Goal: Transaction & Acquisition: Download file/media

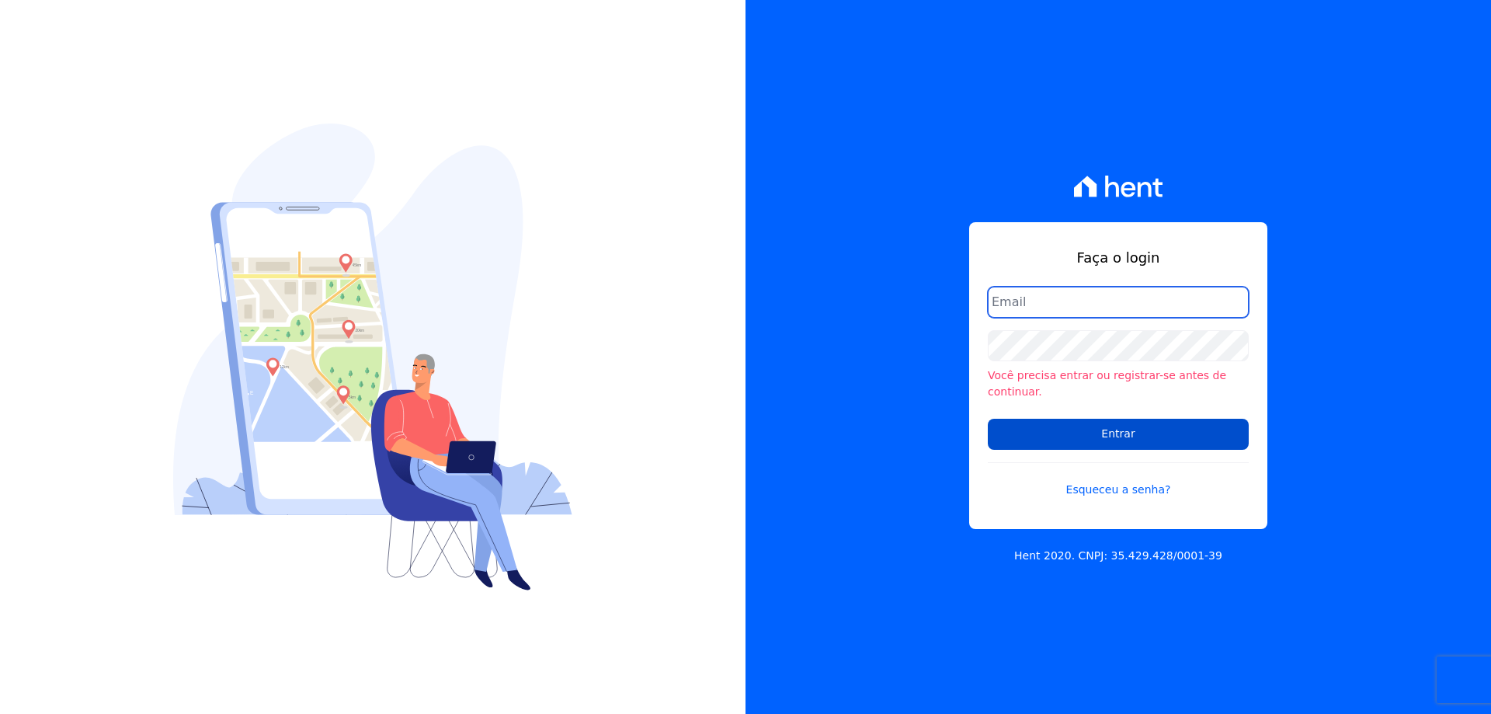
type input "financeiro@vlbarros.com.br"
click at [1095, 422] on input "Entrar" at bounding box center [1118, 434] width 261 height 31
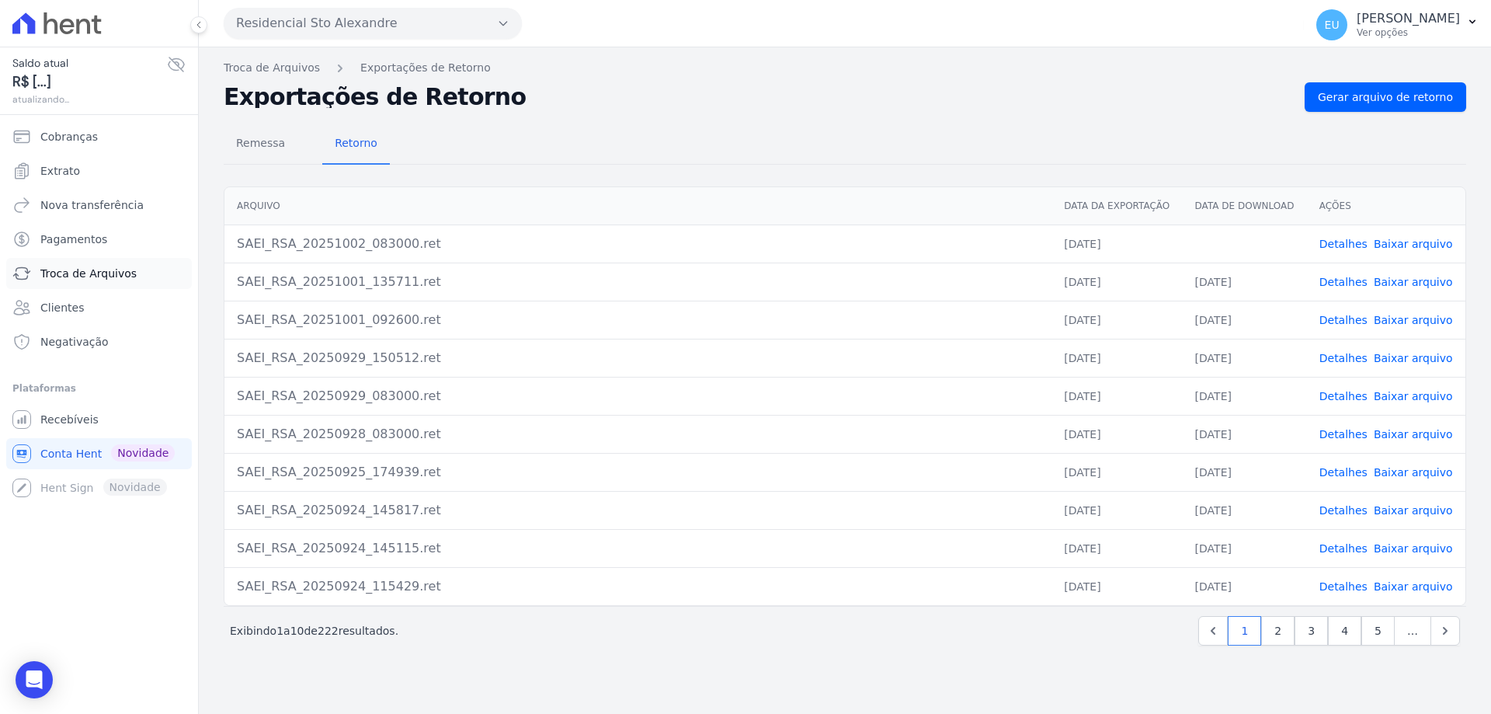
click at [57, 270] on span "Troca de Arquivos" at bounding box center [88, 274] width 96 height 16
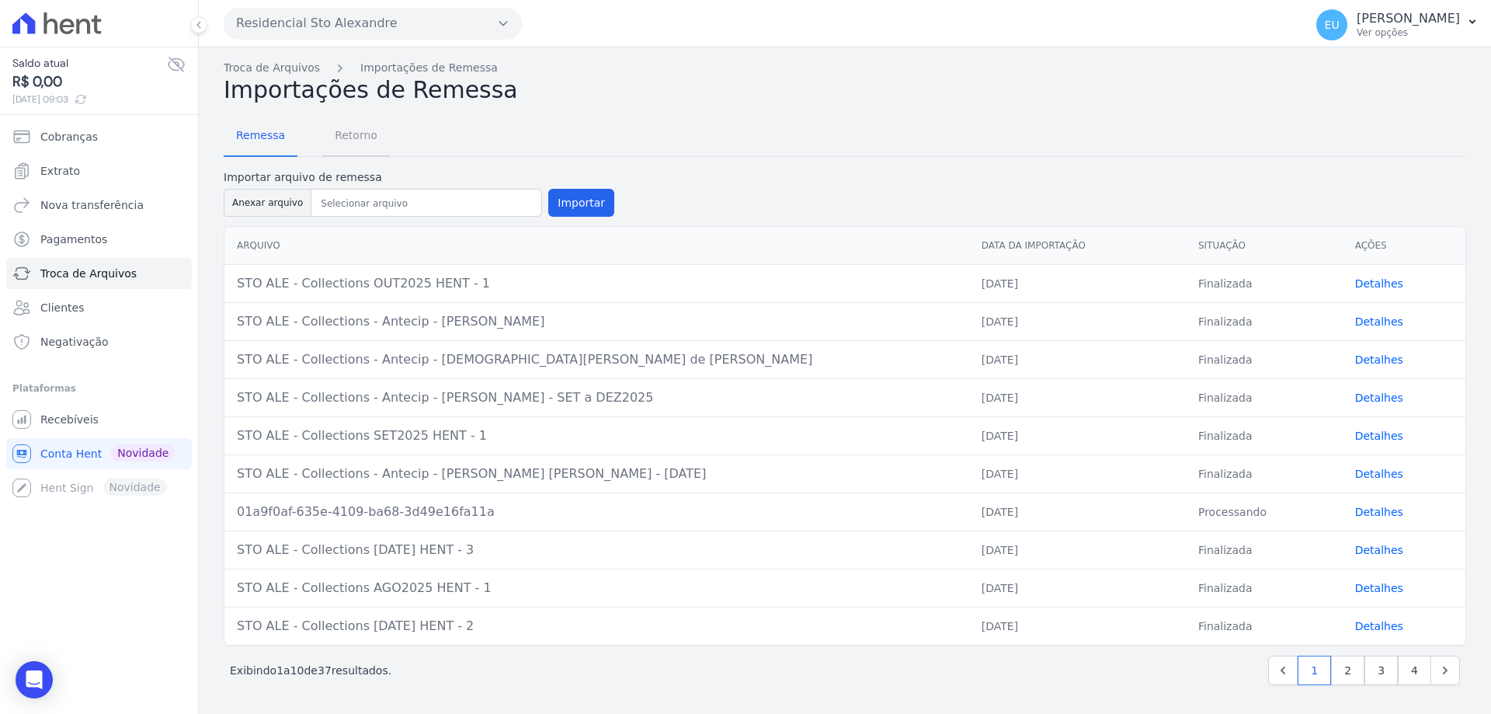
click at [353, 137] on span "Retorno" at bounding box center [355, 135] width 61 height 31
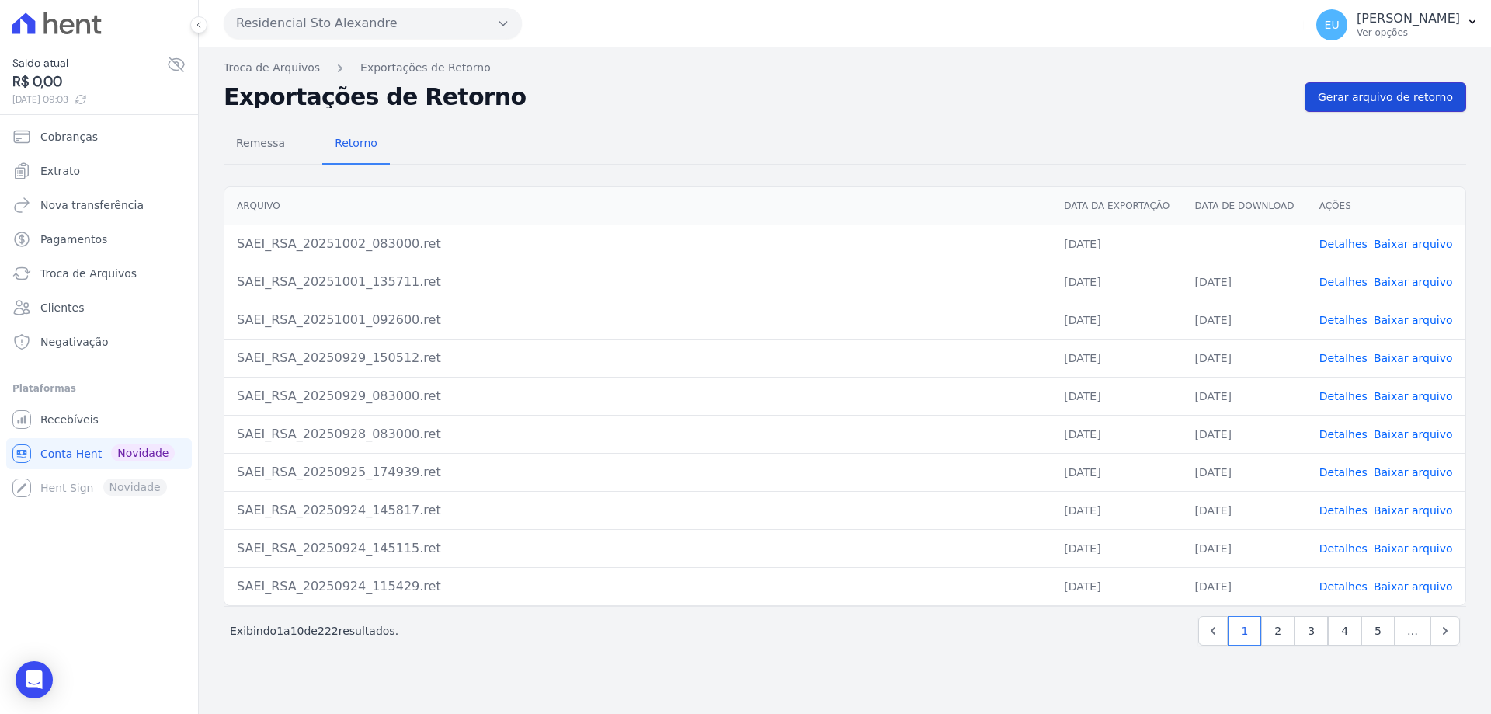
click at [1405, 96] on span "Gerar arquivo de retorno" at bounding box center [1385, 97] width 135 height 16
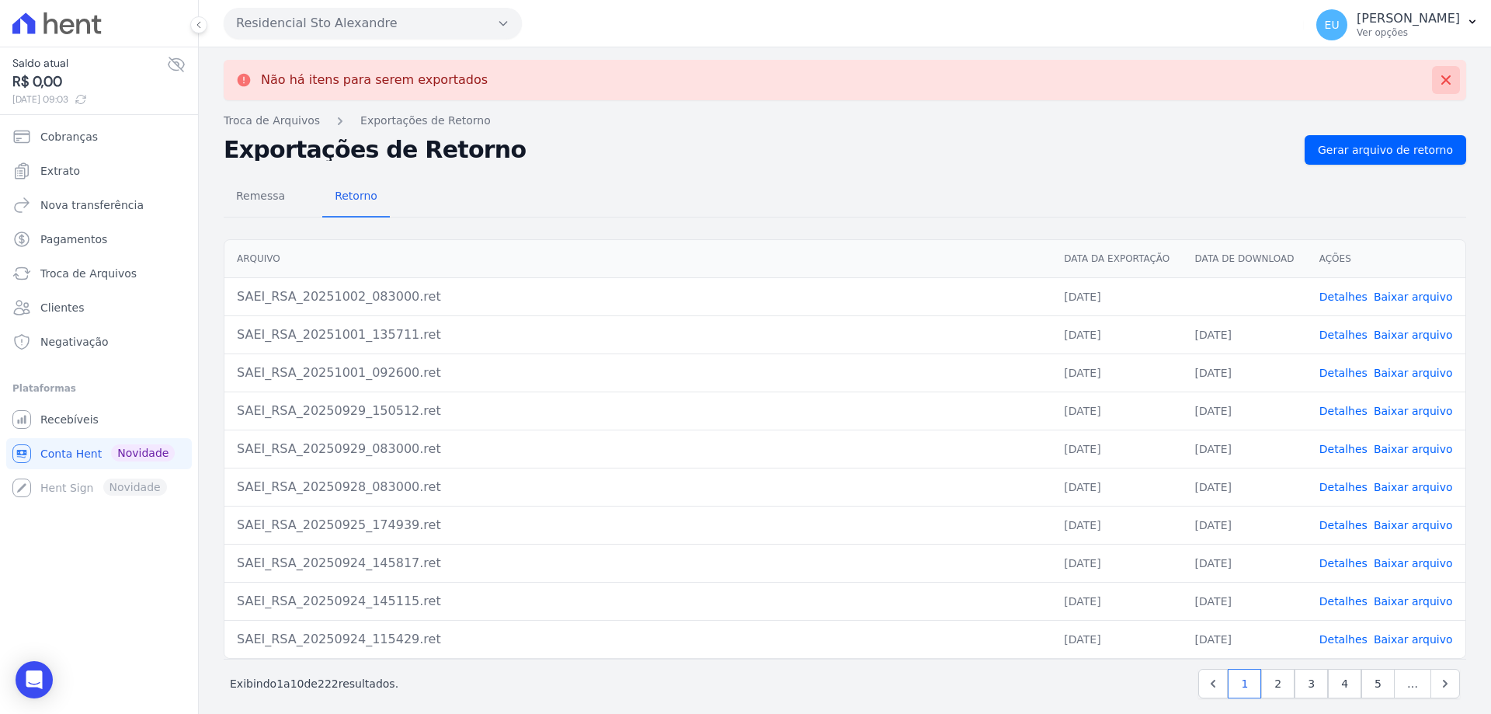
click at [1438, 76] on icon at bounding box center [1446, 80] width 16 height 16
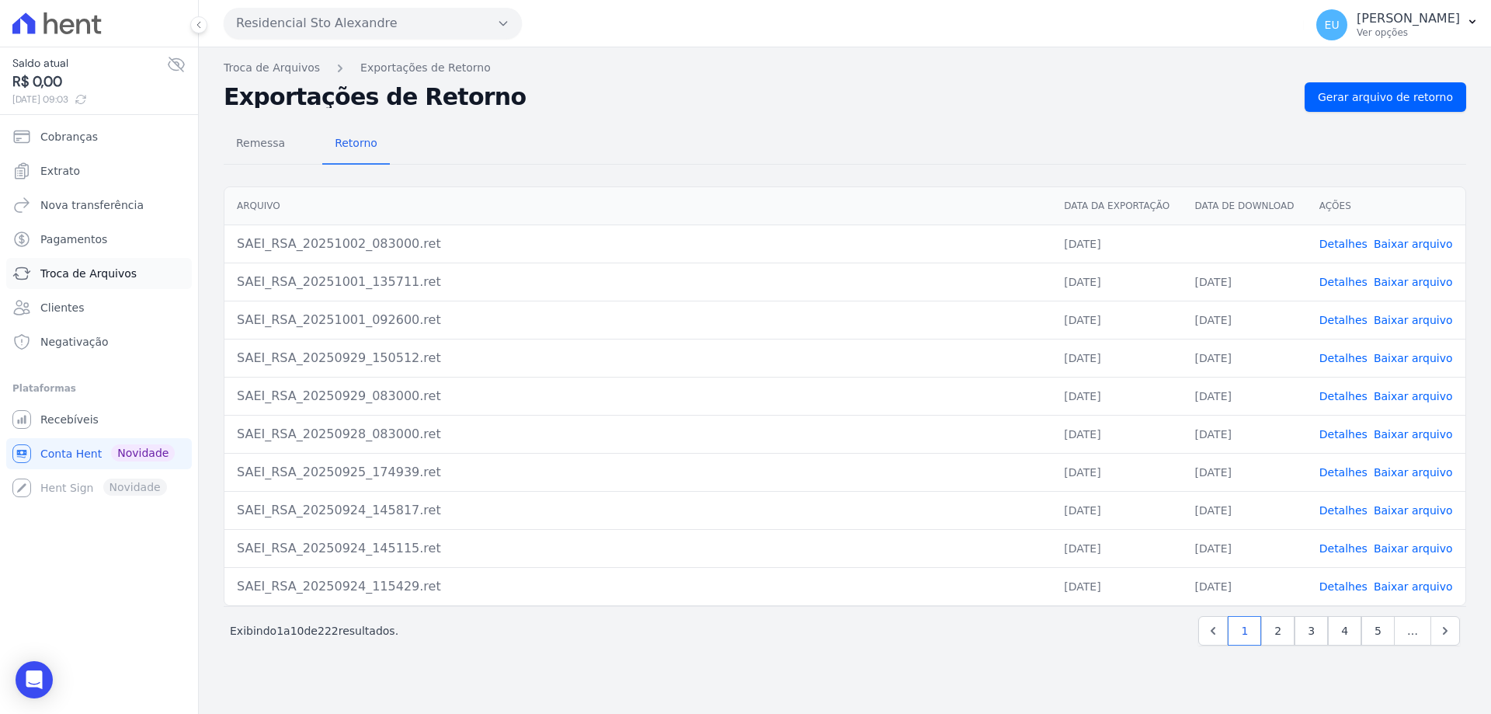
click at [93, 276] on span "Troca de Arquivos" at bounding box center [88, 274] width 96 height 16
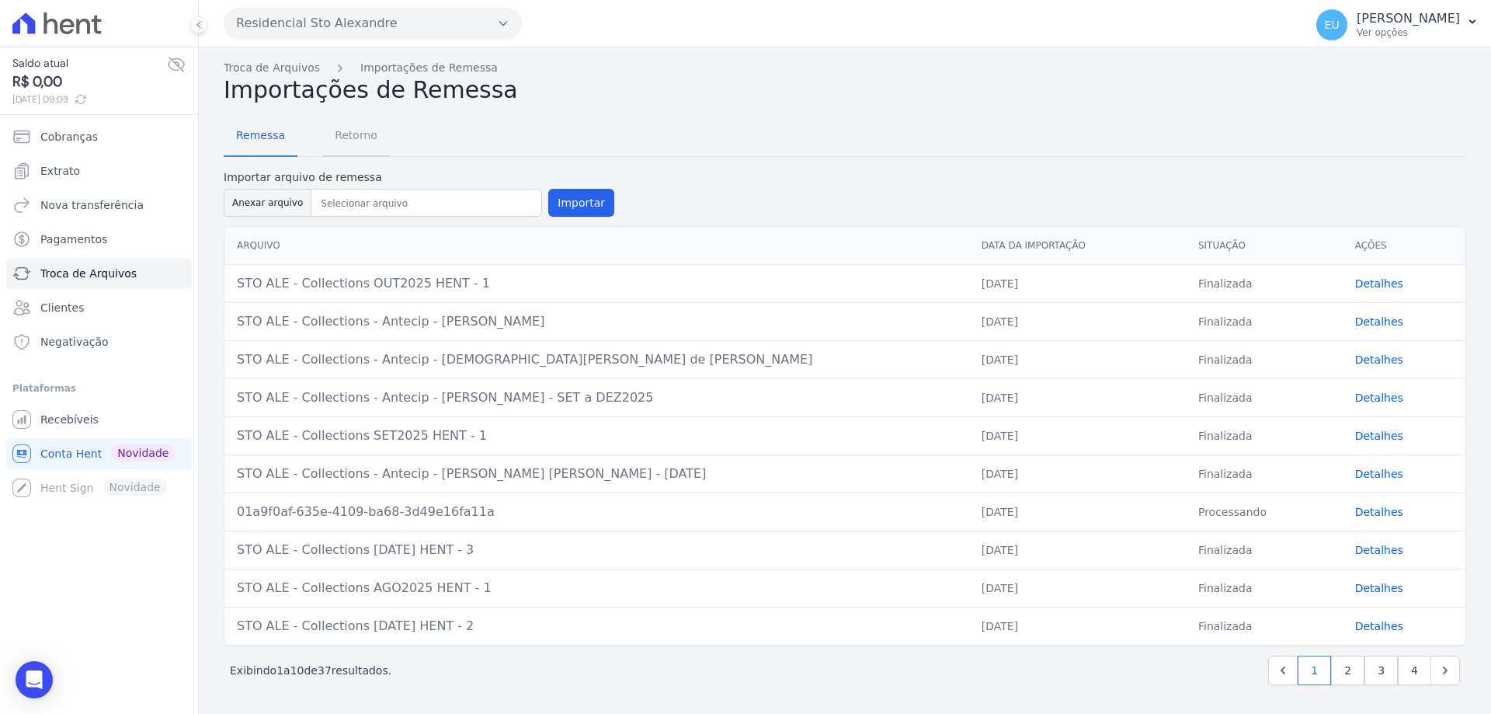
click at [341, 130] on span "Retorno" at bounding box center [355, 135] width 61 height 31
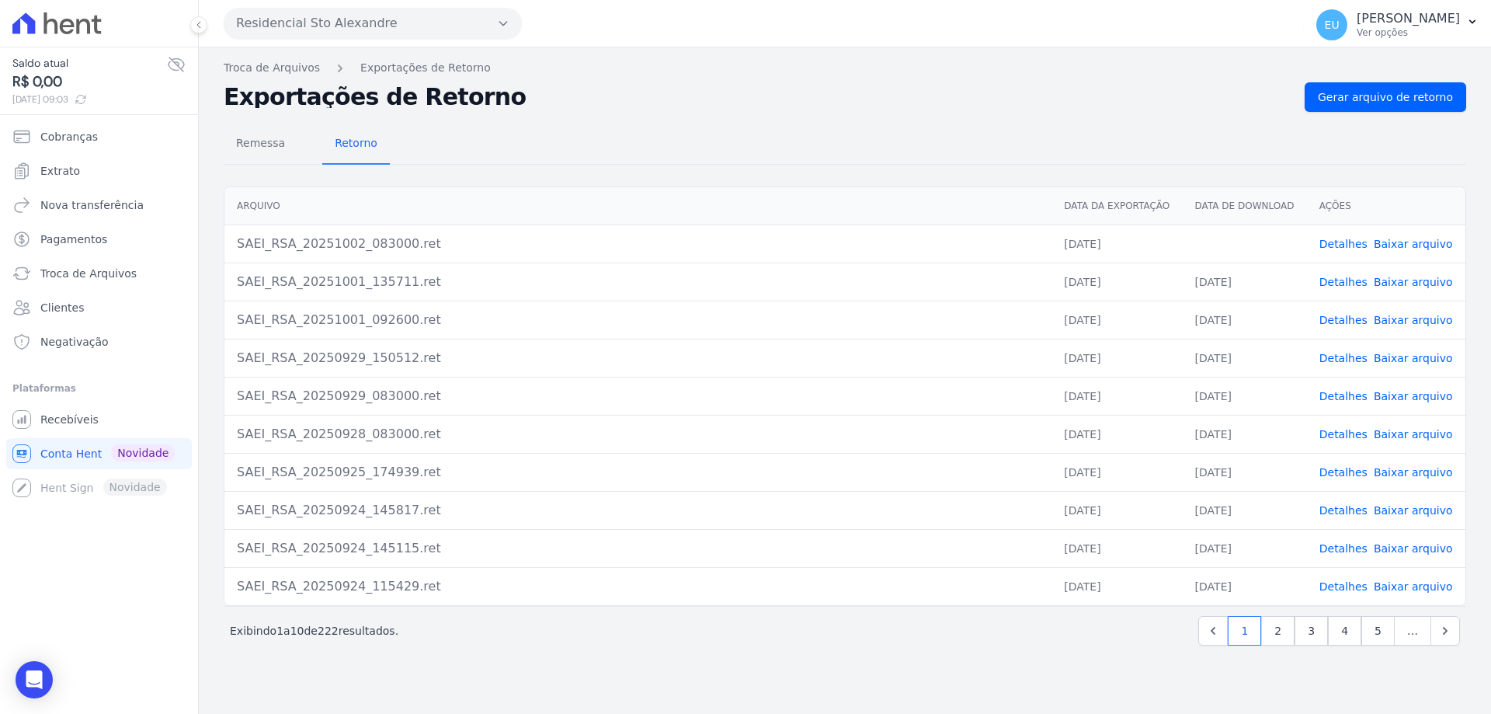
click at [1345, 240] on link "Detalhes" at bounding box center [1343, 244] width 48 height 12
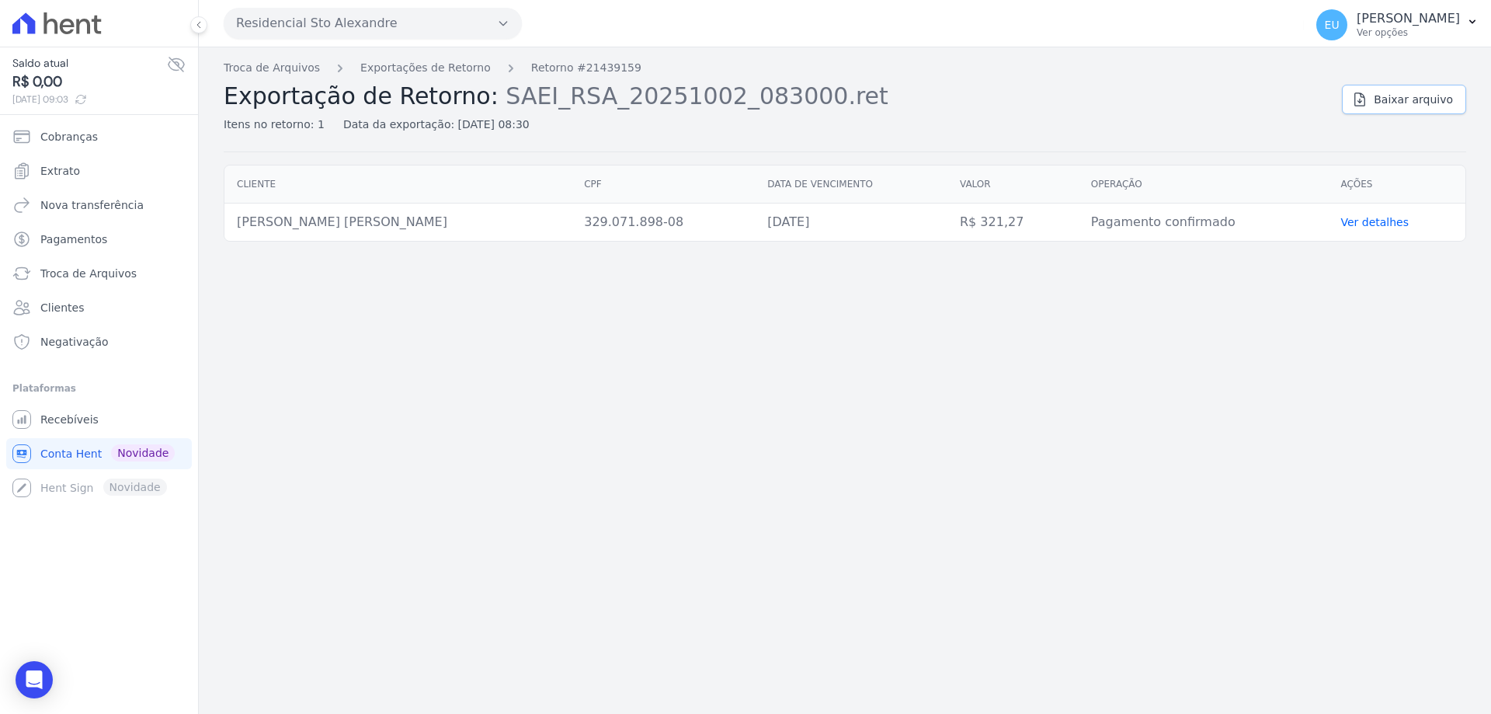
click at [1416, 97] on span "Baixar arquivo" at bounding box center [1413, 100] width 79 height 16
click at [561, 540] on div "Troca de Arquivos Exportações de Retorno Retorno #21439159 Exportação de Retorn…" at bounding box center [845, 380] width 1292 height 666
click at [668, 434] on div "Troca de Arquivos Exportações de Retorno Retorno #21439159 Exportação de Retorn…" at bounding box center [845, 380] width 1292 height 666
click at [387, 64] on link "Exportações de Retorno" at bounding box center [425, 68] width 130 height 16
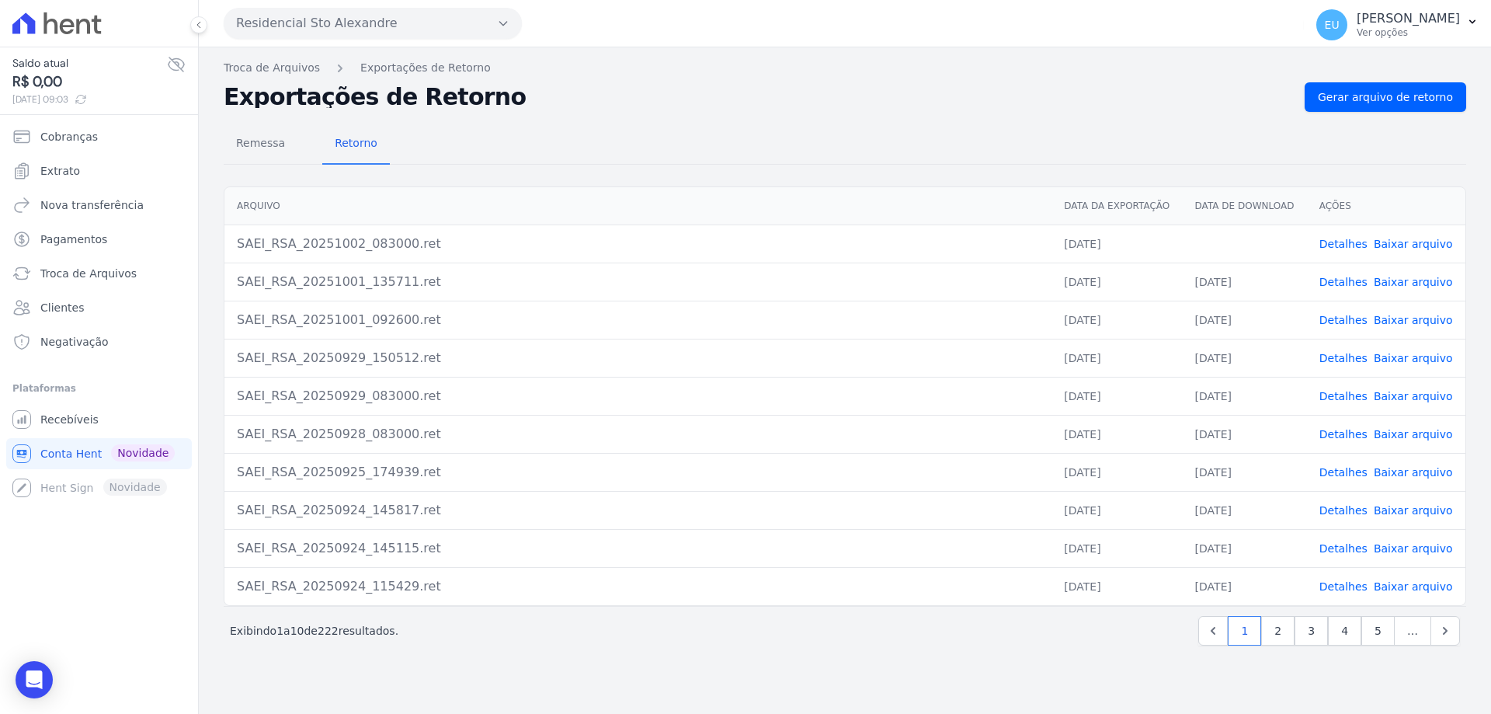
click at [1391, 243] on link "Baixar arquivo" at bounding box center [1413, 244] width 79 height 12
click at [252, 144] on span "Remessa" at bounding box center [261, 142] width 68 height 31
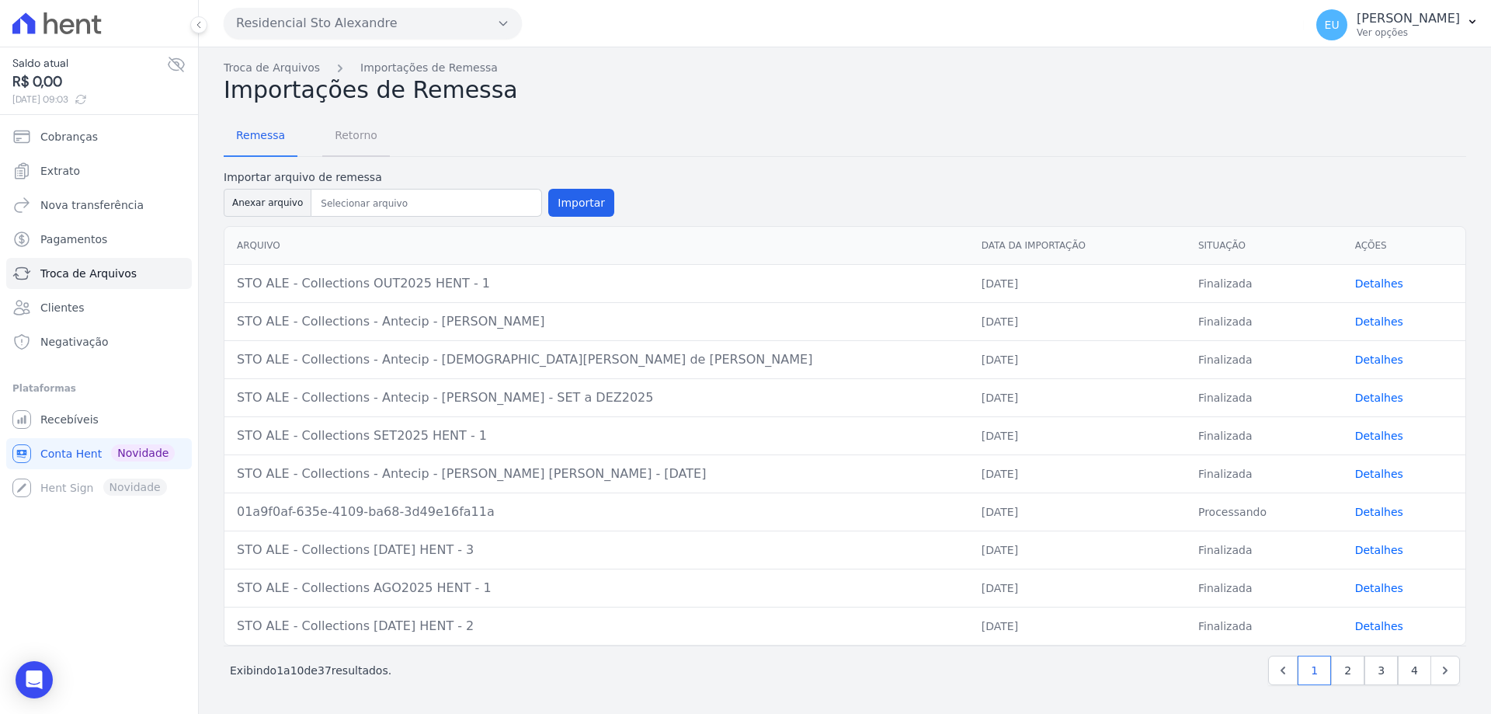
click at [361, 133] on span "Retorno" at bounding box center [355, 135] width 61 height 31
